Goal: Obtain resource: Obtain resource

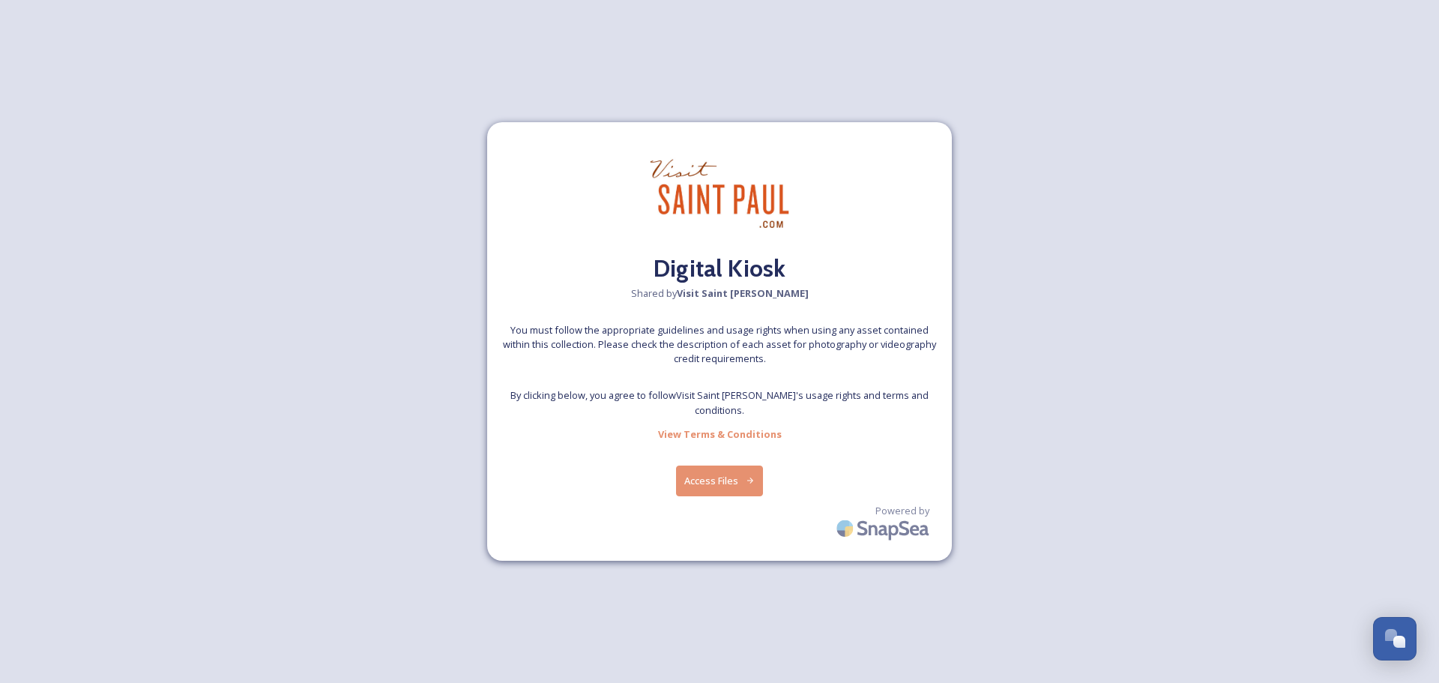
click at [683, 468] on button "Access Files" at bounding box center [720, 480] width 88 height 31
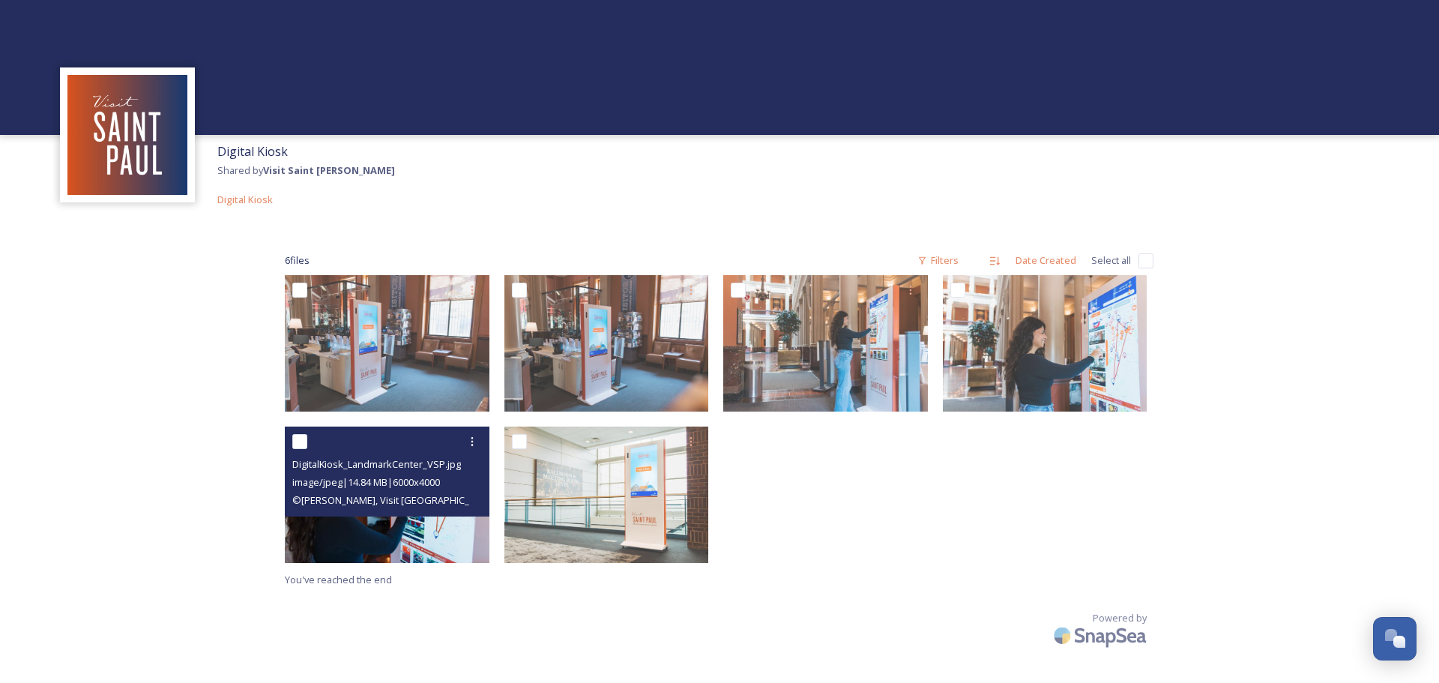
click at [355, 554] on img at bounding box center [387, 495] width 205 height 136
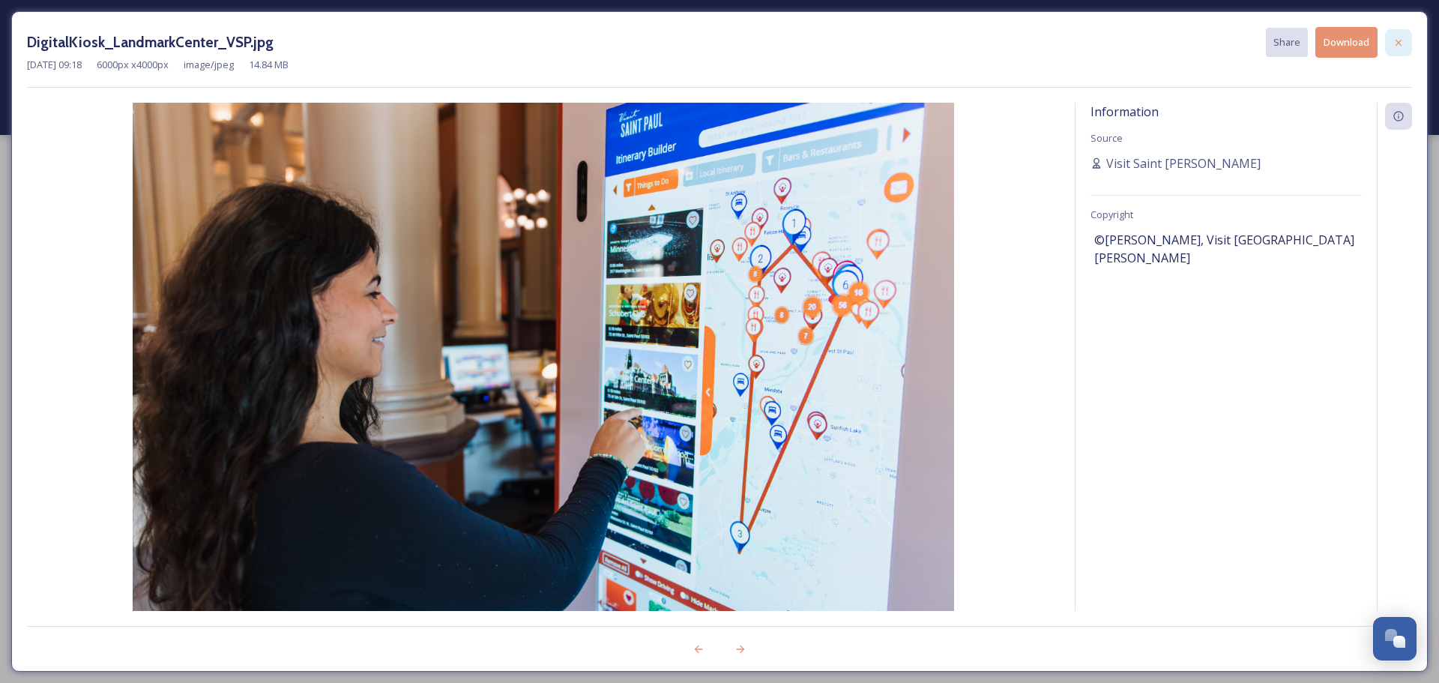
click at [1401, 40] on icon at bounding box center [1399, 42] width 6 height 6
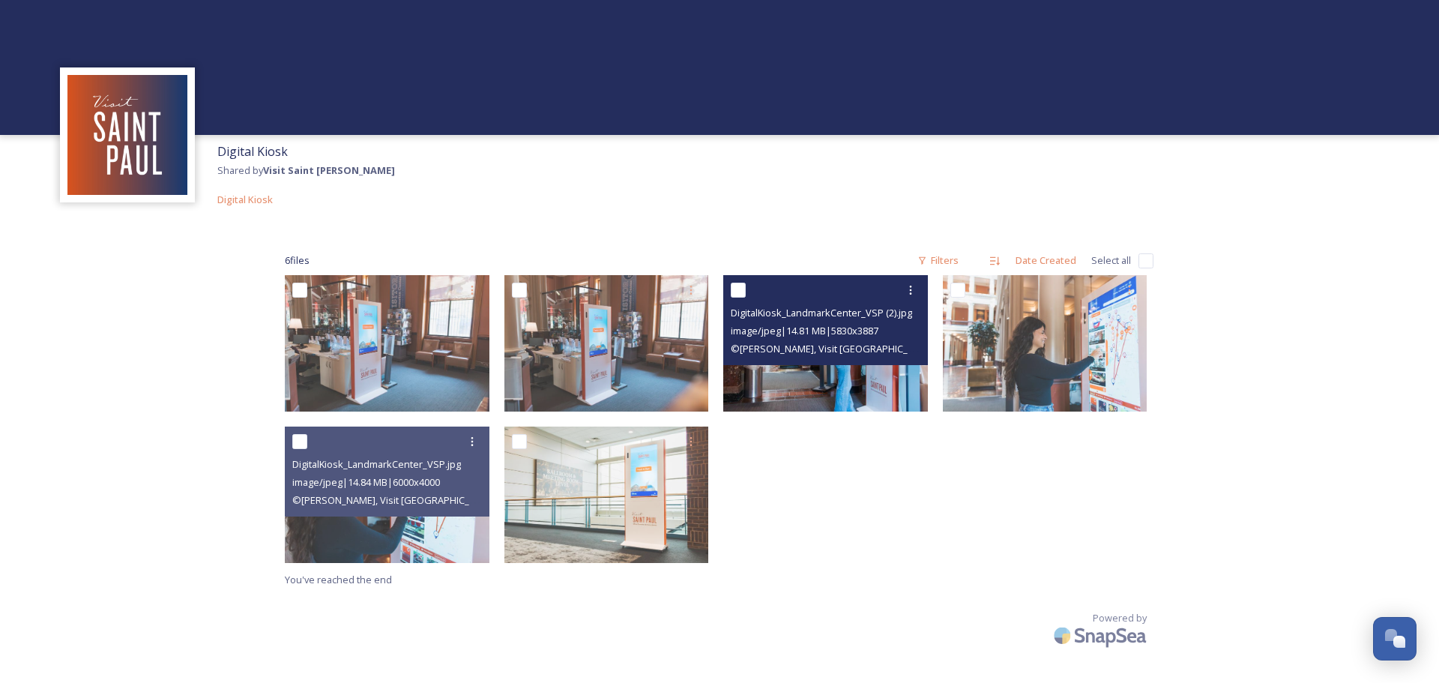
click at [890, 356] on div "© [PERSON_NAME], Visit [GEOGRAPHIC_DATA][PERSON_NAME]" at bounding box center [827, 349] width 193 height 18
click at [894, 386] on img at bounding box center [825, 343] width 205 height 136
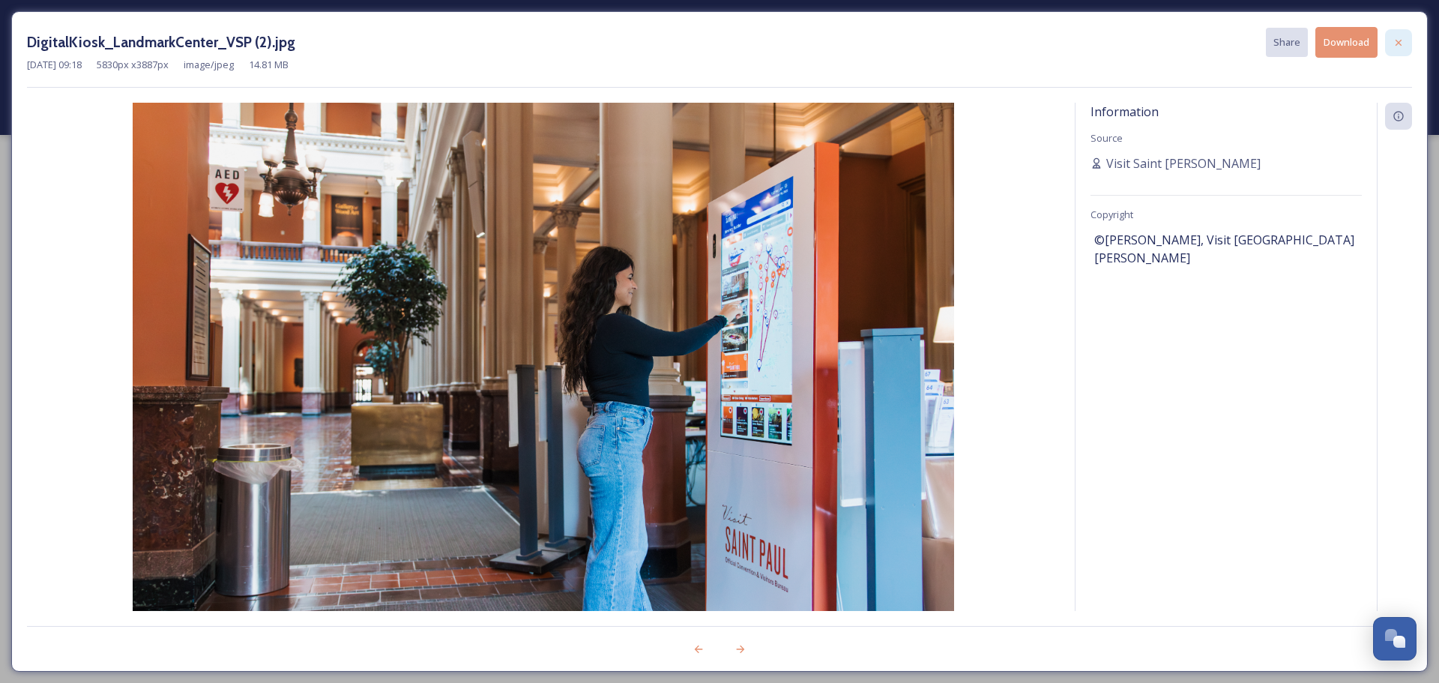
click at [1402, 39] on icon at bounding box center [1399, 43] width 12 height 12
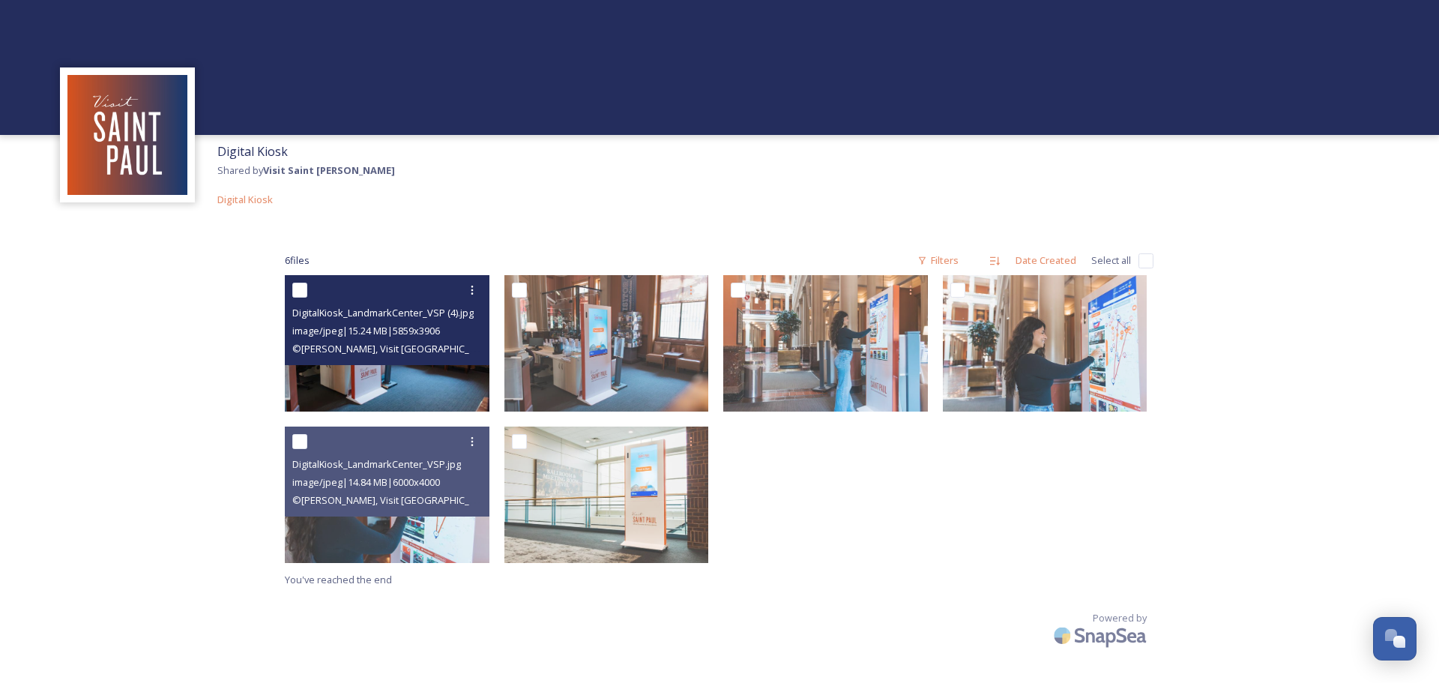
click at [435, 387] on img at bounding box center [387, 343] width 205 height 136
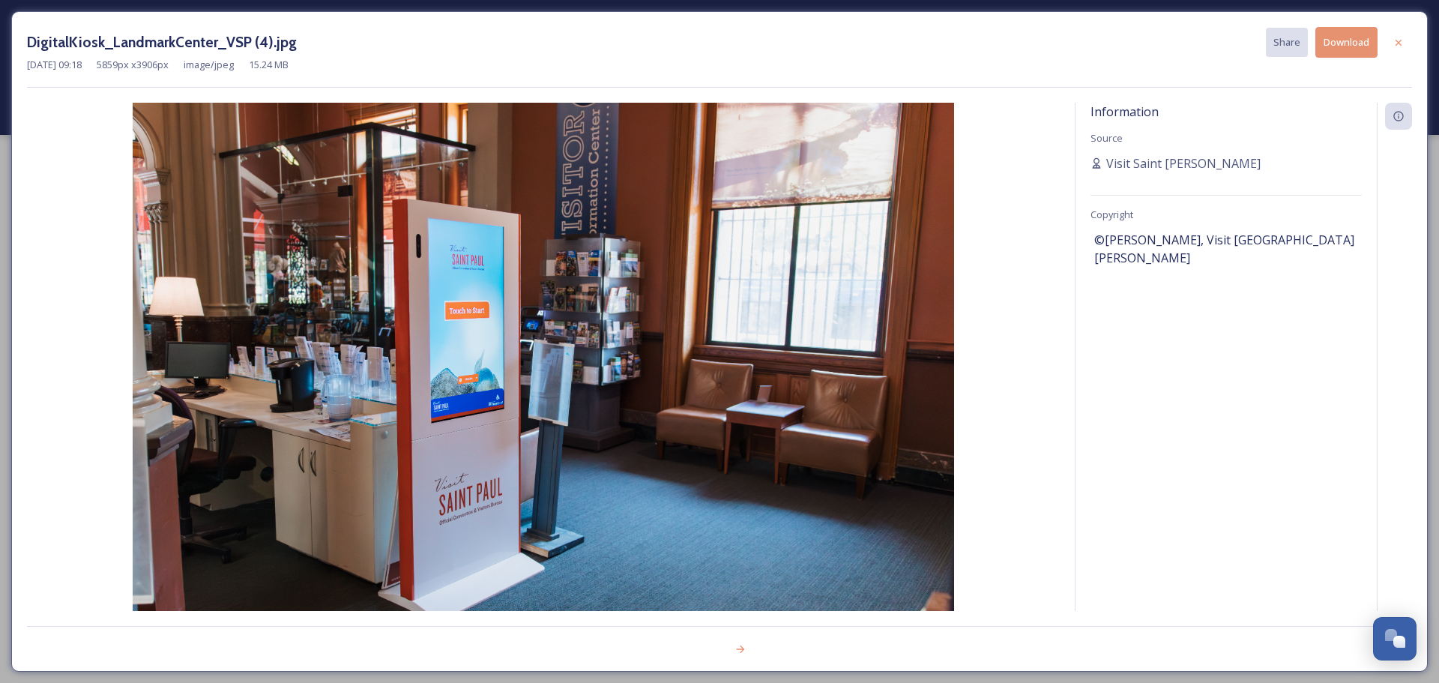
click at [1394, 43] on icon at bounding box center [1399, 43] width 12 height 12
